Goal: Information Seeking & Learning: Learn about a topic

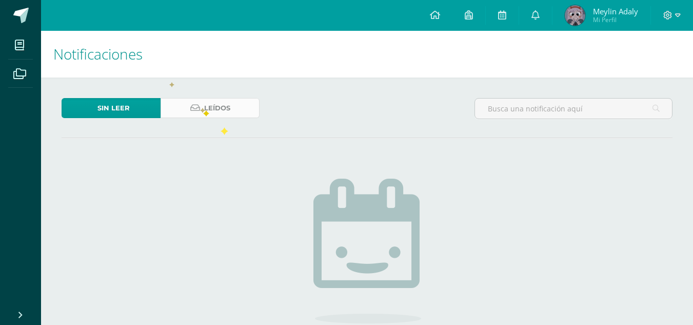
click at [199, 104] on icon at bounding box center [195, 108] width 10 height 9
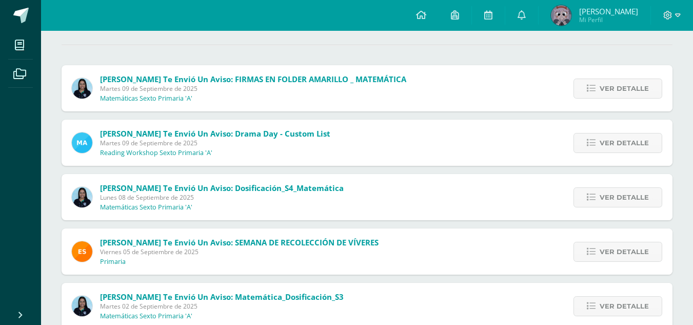
drag, startPoint x: 700, startPoint y: 43, endPoint x: 700, endPoint y: 81, distance: 38.5
click at [693, 81] on html "Mis cursos Archivos Cerrar panel Educación Física Sexto Primaria "A" Expresión …" at bounding box center [346, 281] width 693 height 748
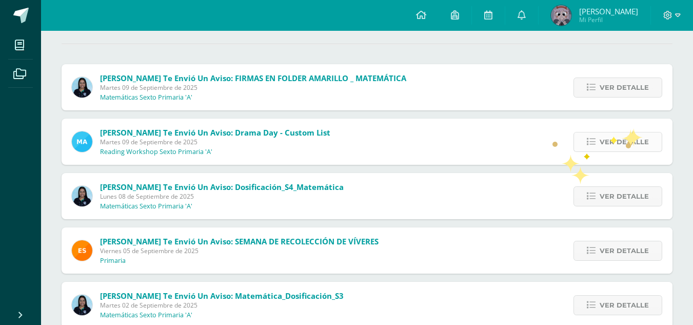
click at [625, 141] on span "Ver detalle" at bounding box center [624, 141] width 49 height 19
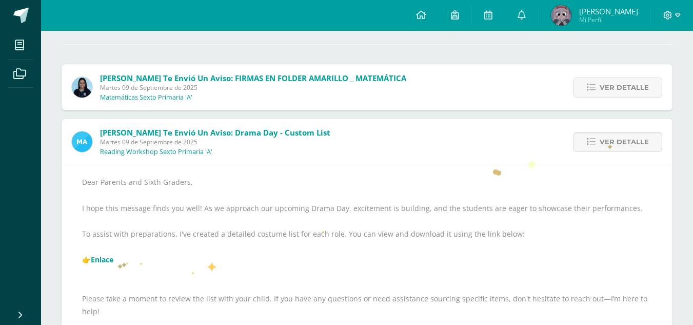
click at [113, 262] on link "Enlace" at bounding box center [102, 259] width 23 height 10
